Goal: Find specific page/section: Find specific page/section

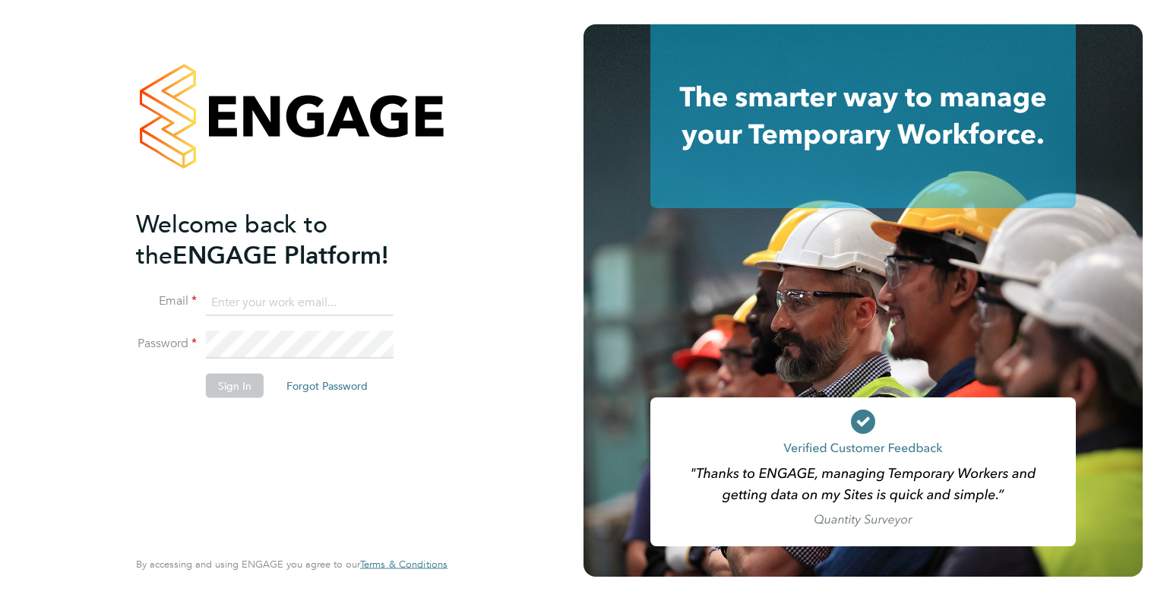
type input "[PERSON_NAME][EMAIL_ADDRESS][PERSON_NAME][DOMAIN_NAME]"
click at [242, 387] on button "Sign In" at bounding box center [235, 385] width 58 height 24
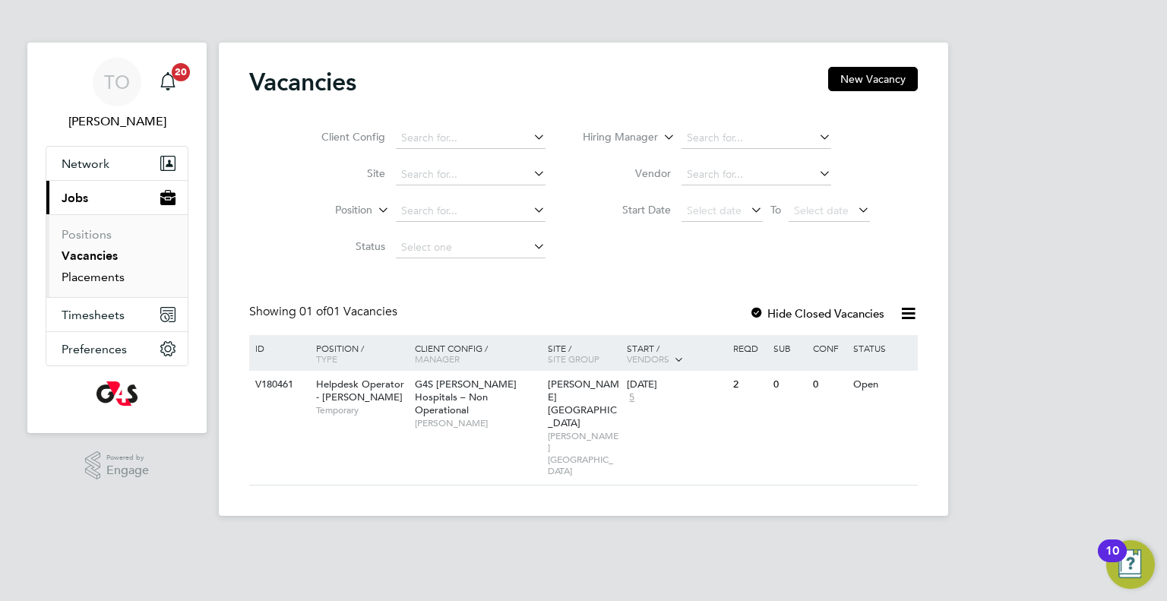
click at [110, 277] on link "Placements" at bounding box center [93, 277] width 63 height 14
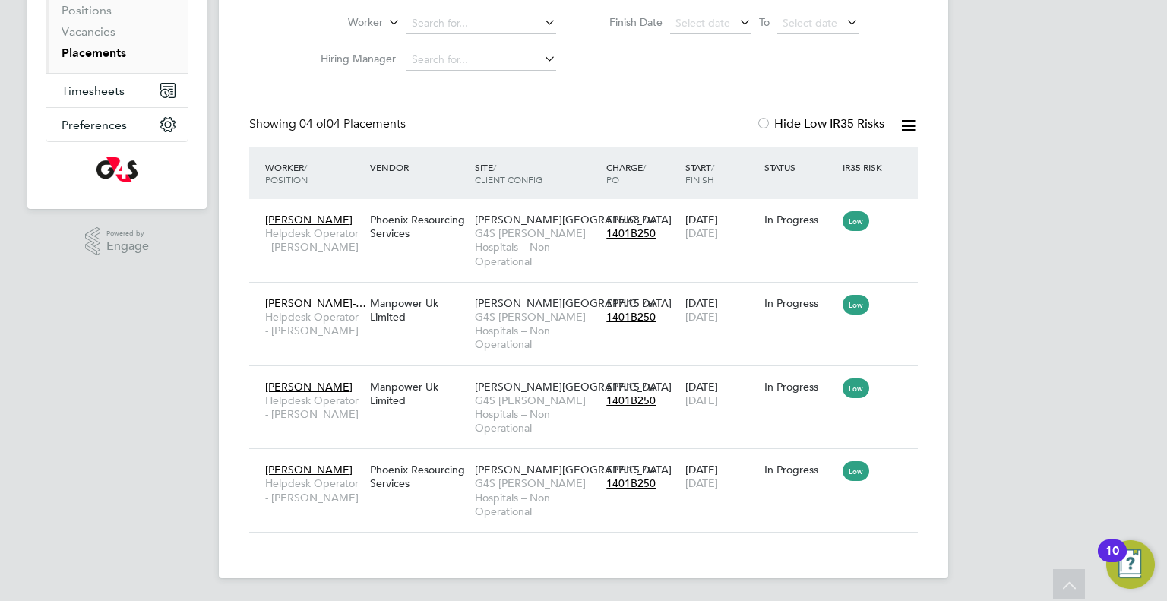
scroll to position [225, 0]
